Goal: Task Accomplishment & Management: Use online tool/utility

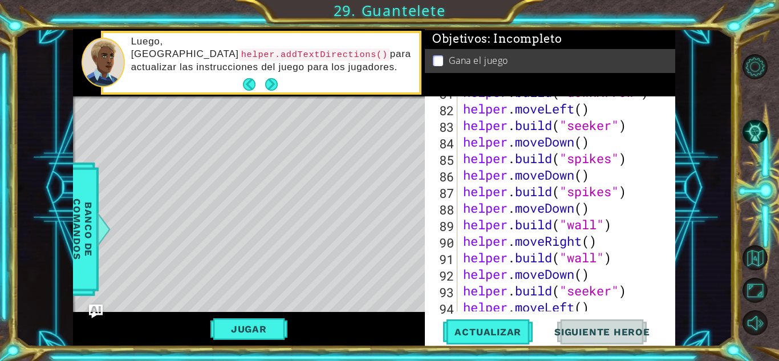
scroll to position [1554, 0]
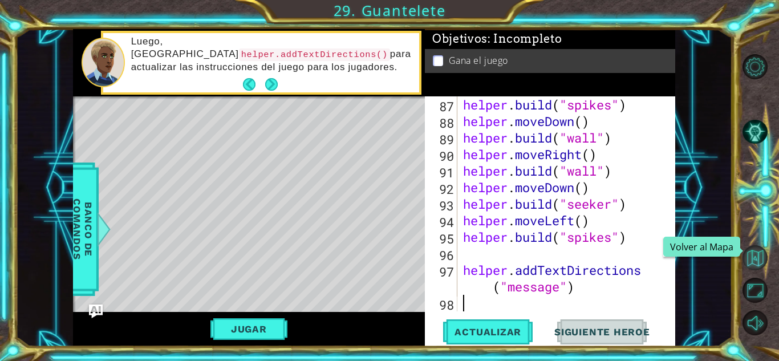
click at [751, 254] on button "Volver al Mapa" at bounding box center [754, 257] width 25 height 25
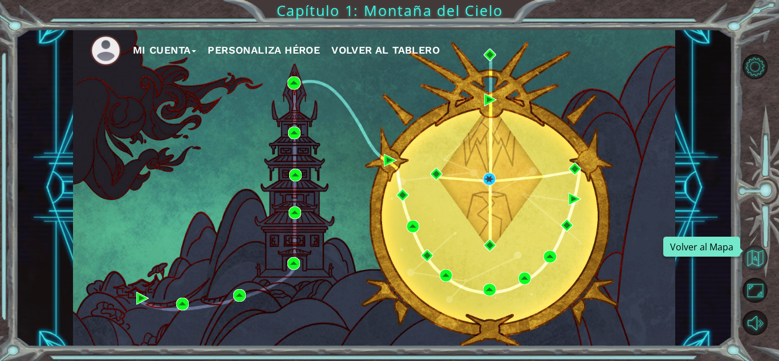
click at [754, 261] on button "Volver al Mapa" at bounding box center [754, 257] width 25 height 25
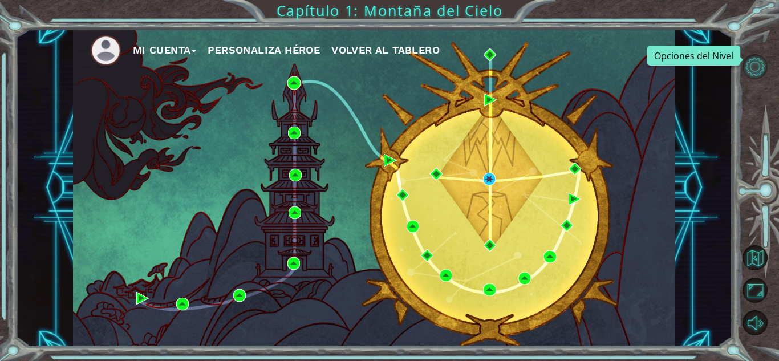
click at [752, 69] on button "Opciones del Nivel" at bounding box center [754, 66] width 25 height 25
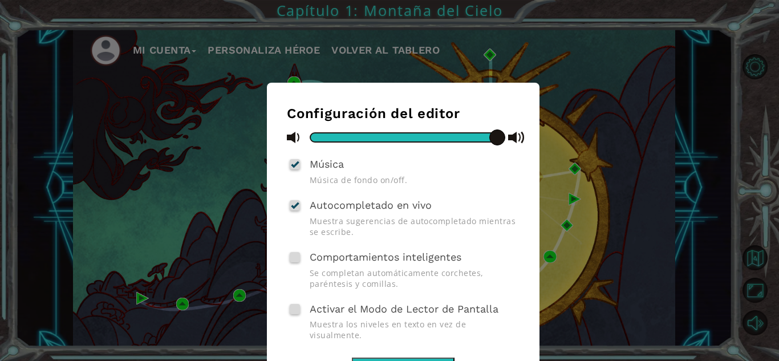
click at [587, 168] on div "Configuración del editor Música Música de fondo on/off. Autocompletado en vivo …" at bounding box center [389, 180] width 779 height 361
